Goal: Transaction & Acquisition: Purchase product/service

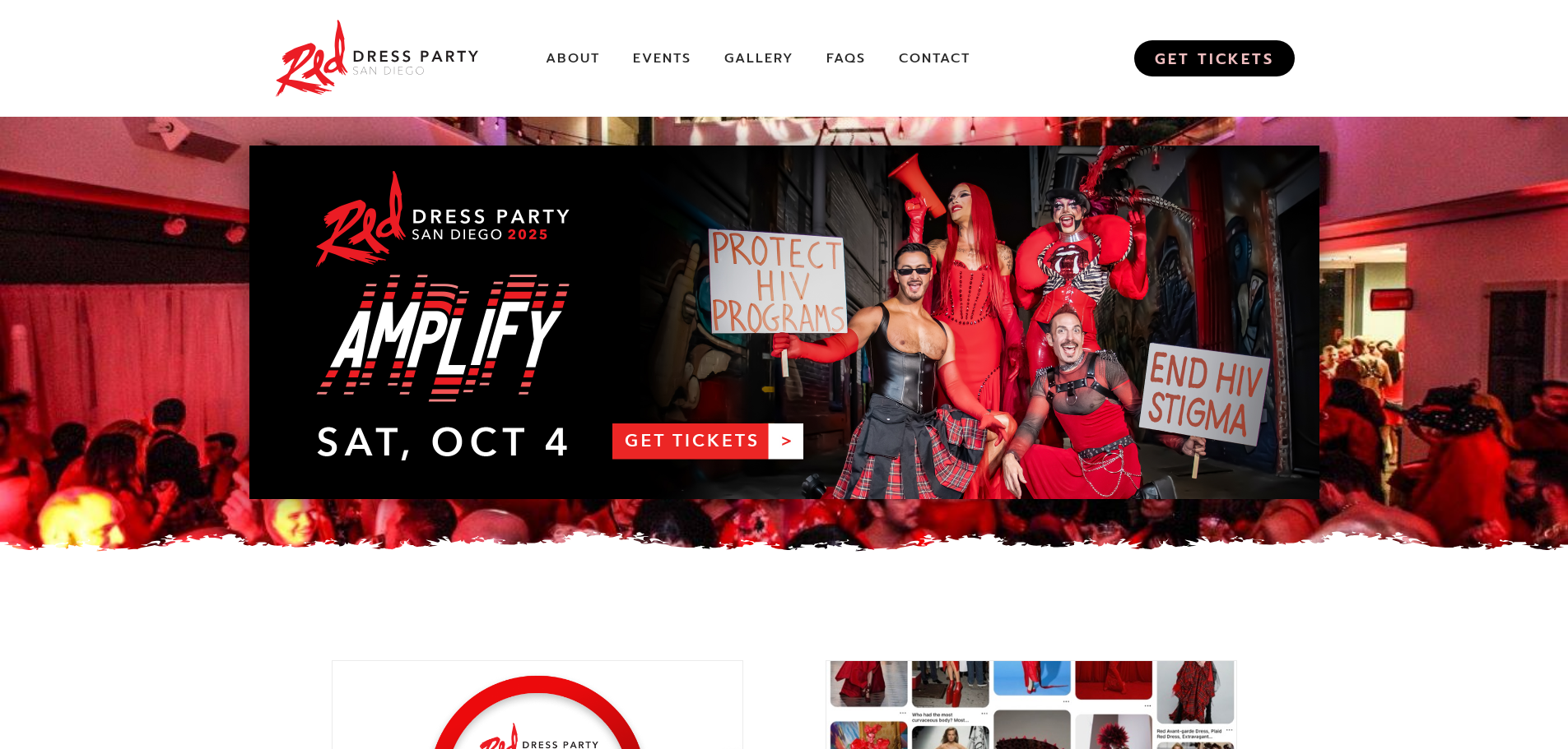
click at [1203, 43] on link "GET TICKETS" at bounding box center [1214, 58] width 160 height 36
click at [846, 55] on link "FAQs" at bounding box center [846, 59] width 40 height 18
click at [391, 54] on img at bounding box center [377, 59] width 206 height 84
click at [571, 55] on link "About" at bounding box center [572, 59] width 54 height 18
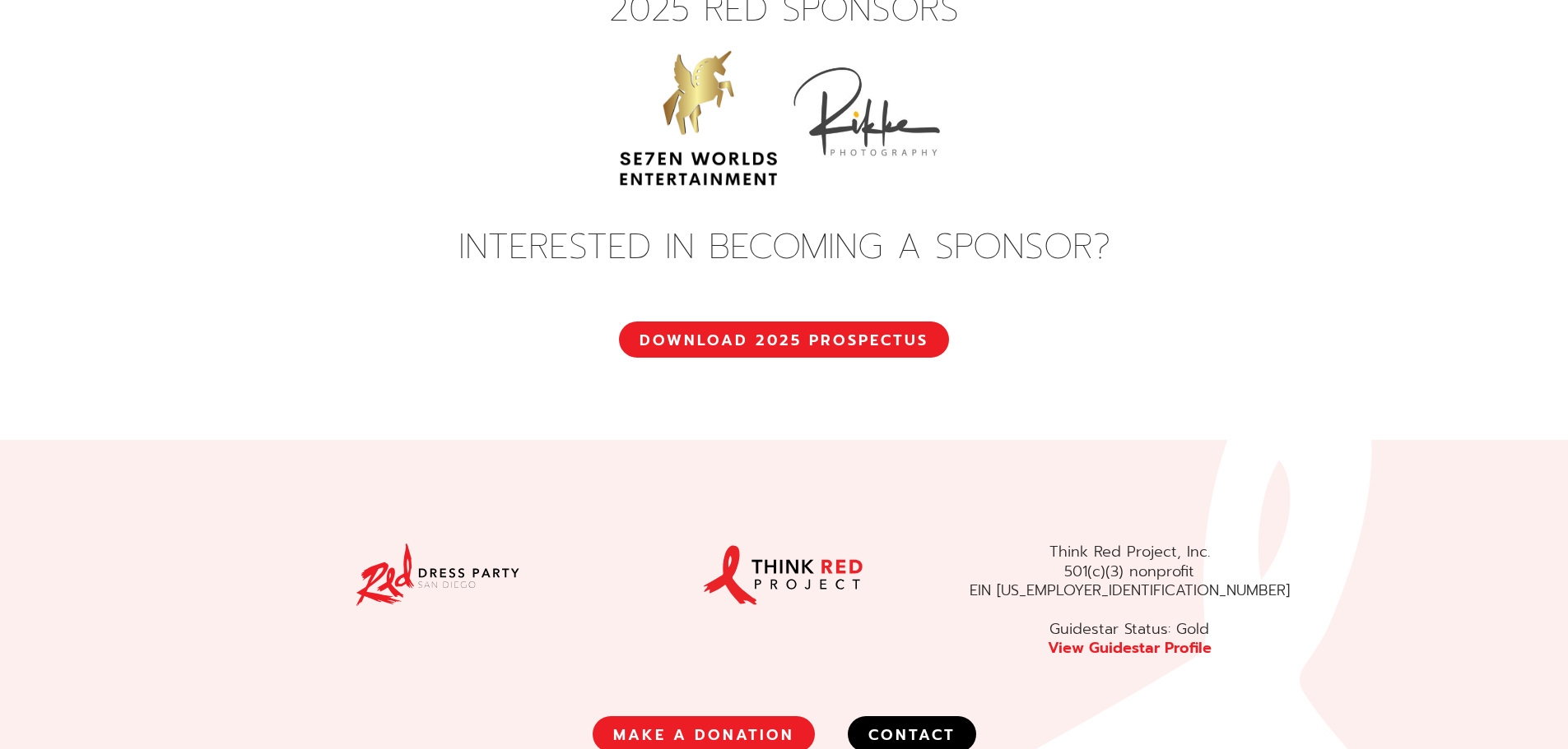
scroll to position [6146, 0]
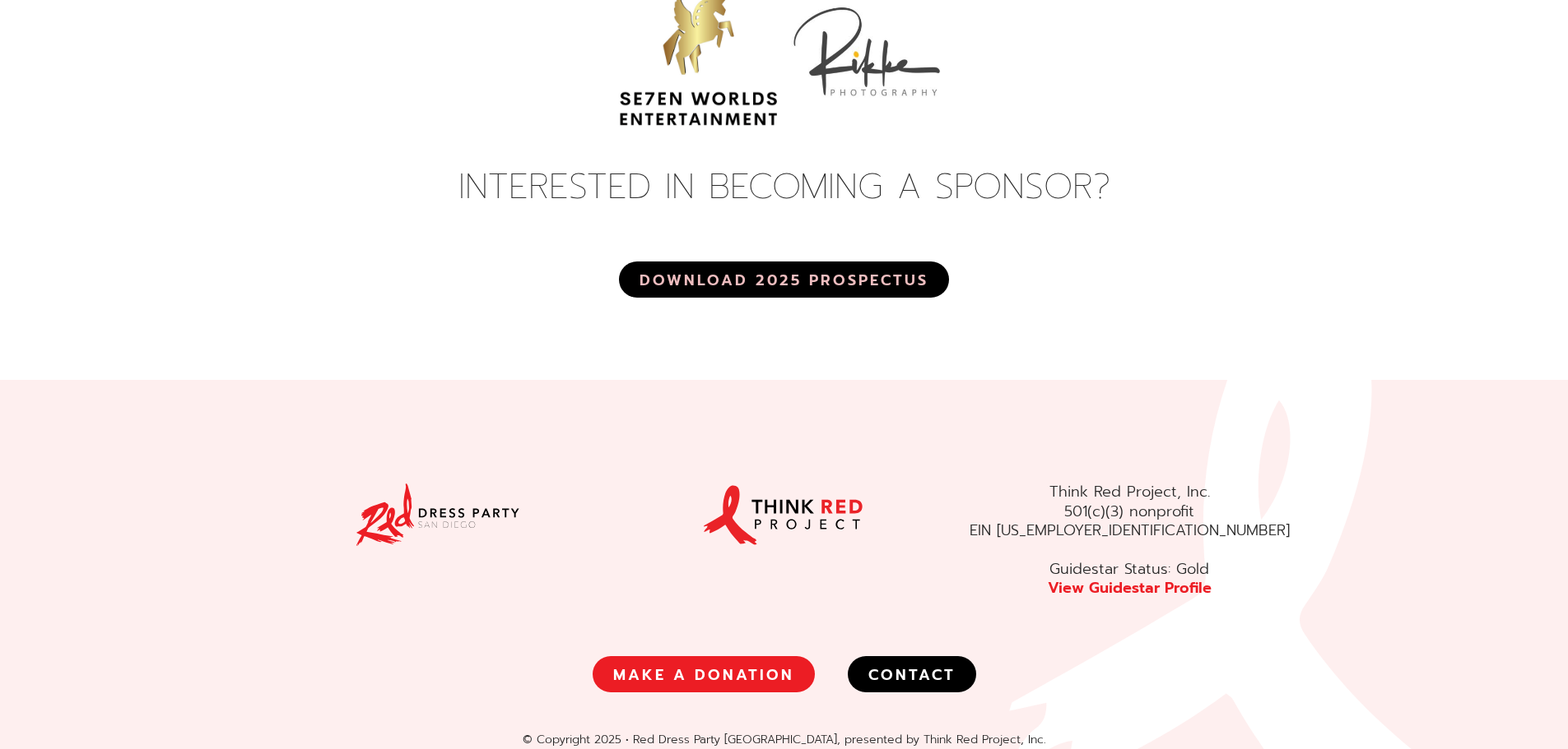
click at [787, 261] on link "DOWNLOAD 2025 PROSPECTUS" at bounding box center [783, 279] width 330 height 36
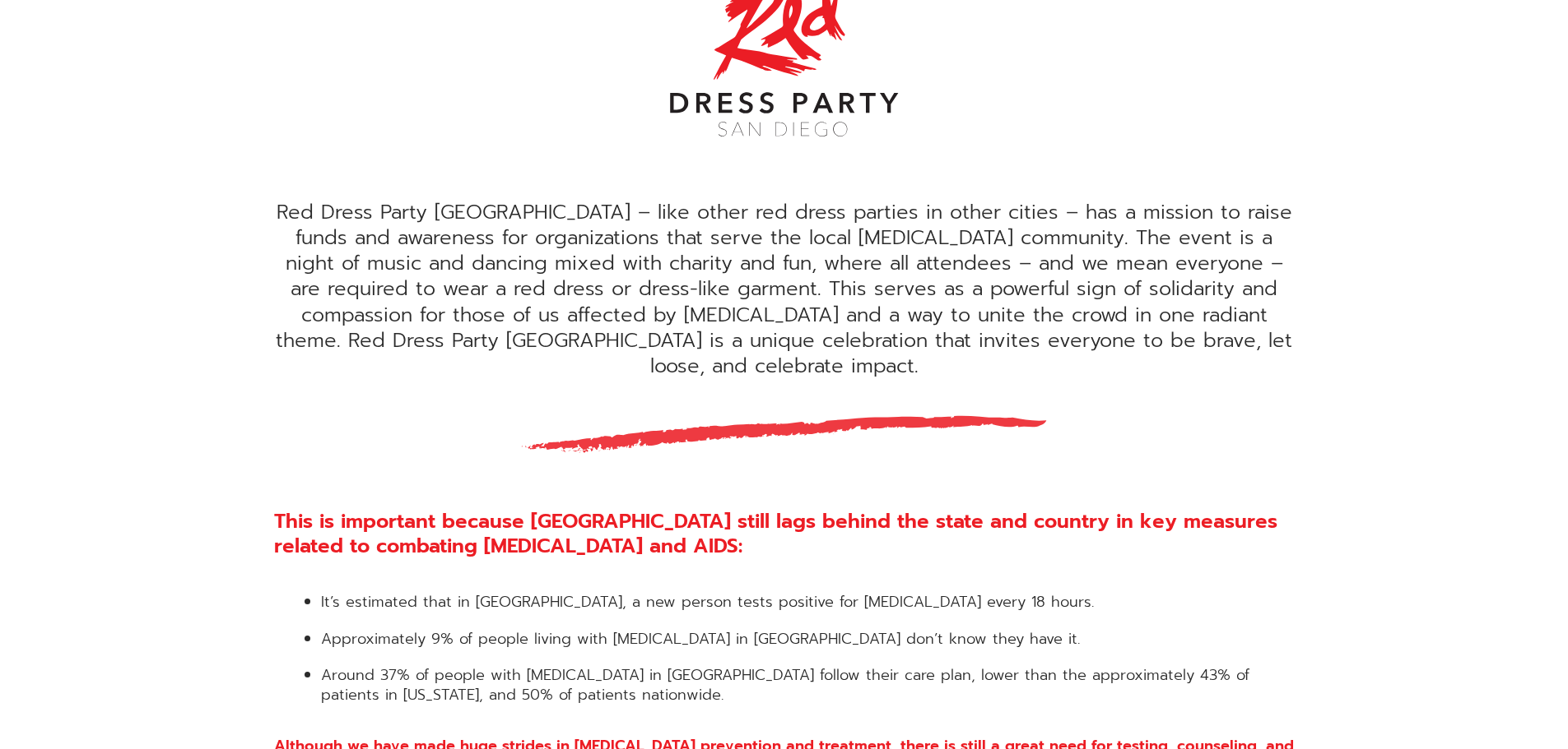
scroll to position [0, 0]
